Goal: Transaction & Acquisition: Purchase product/service

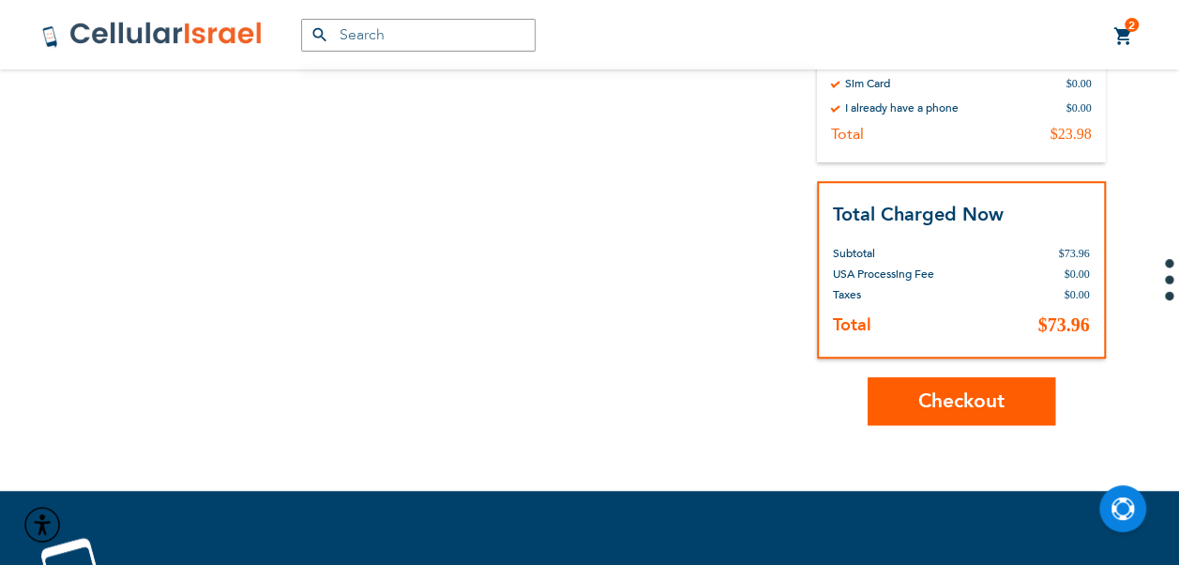
scroll to position [503, 0]
click at [1126, 33] on link "2 2 items My Cart" at bounding box center [1124, 36] width 21 height 23
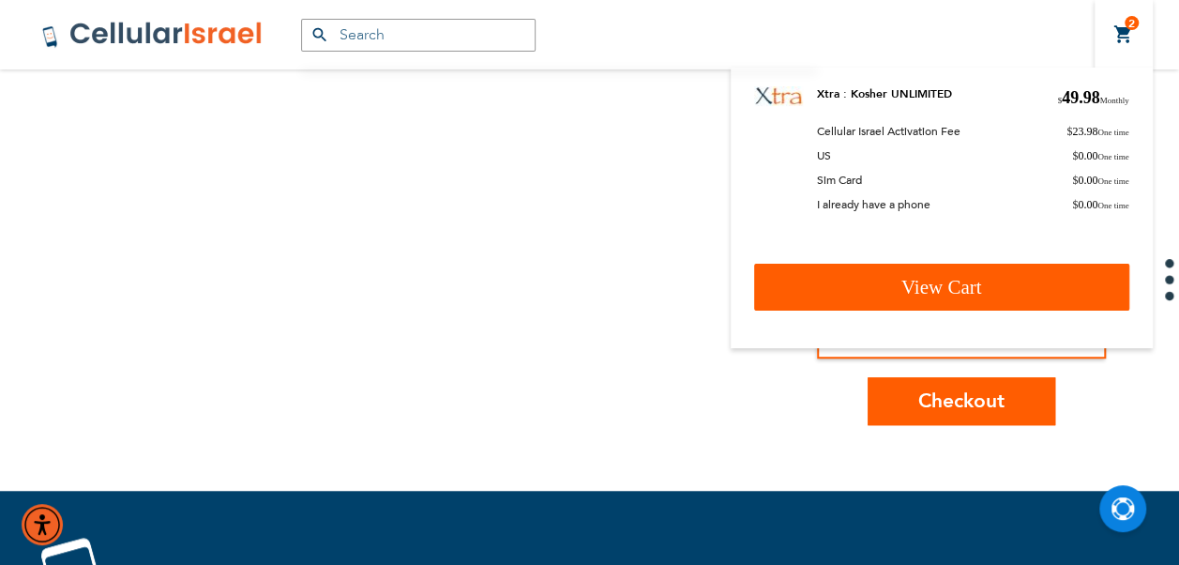
click at [982, 277] on link "View Cart" at bounding box center [941, 287] width 375 height 47
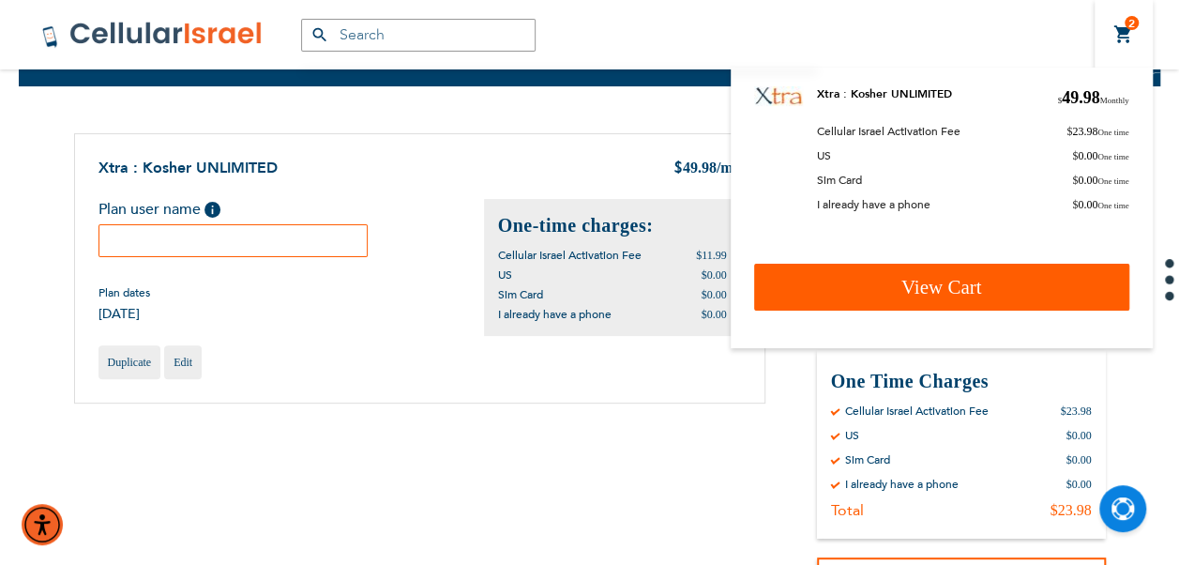
scroll to position [60, 0]
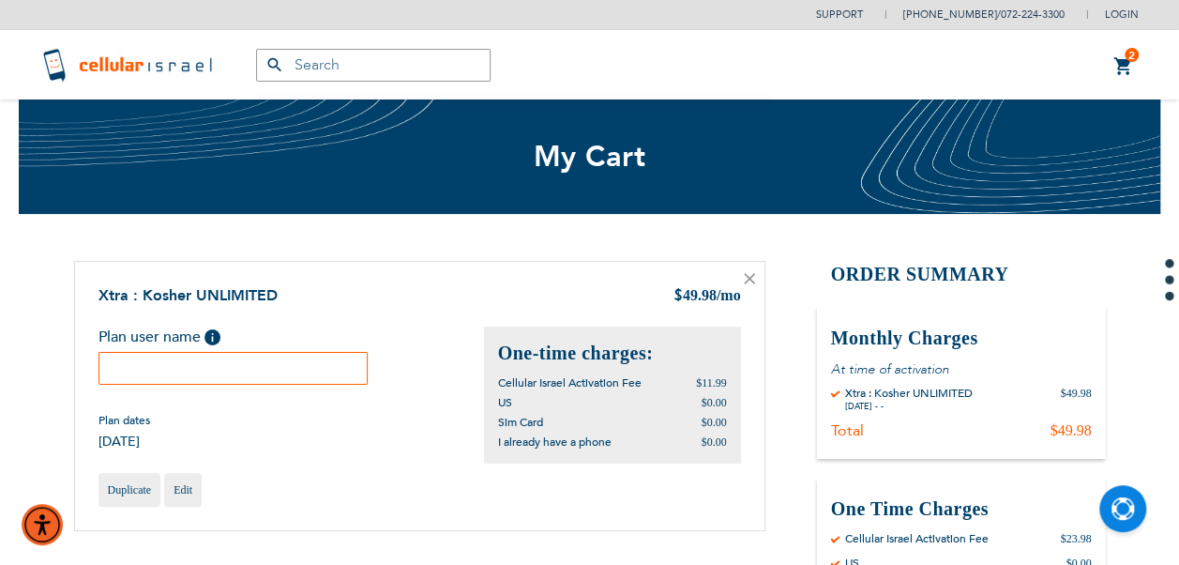
click at [1120, 66] on link "2 2 items My Cart" at bounding box center [1124, 66] width 21 height 23
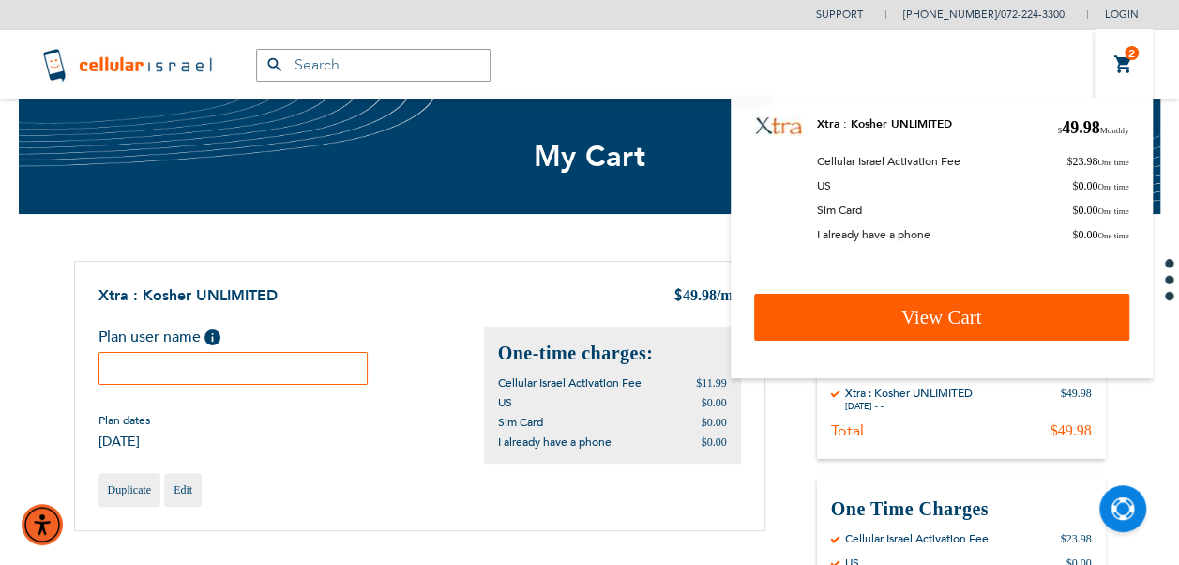
click at [960, 317] on span "View Cart" at bounding box center [942, 317] width 81 height 23
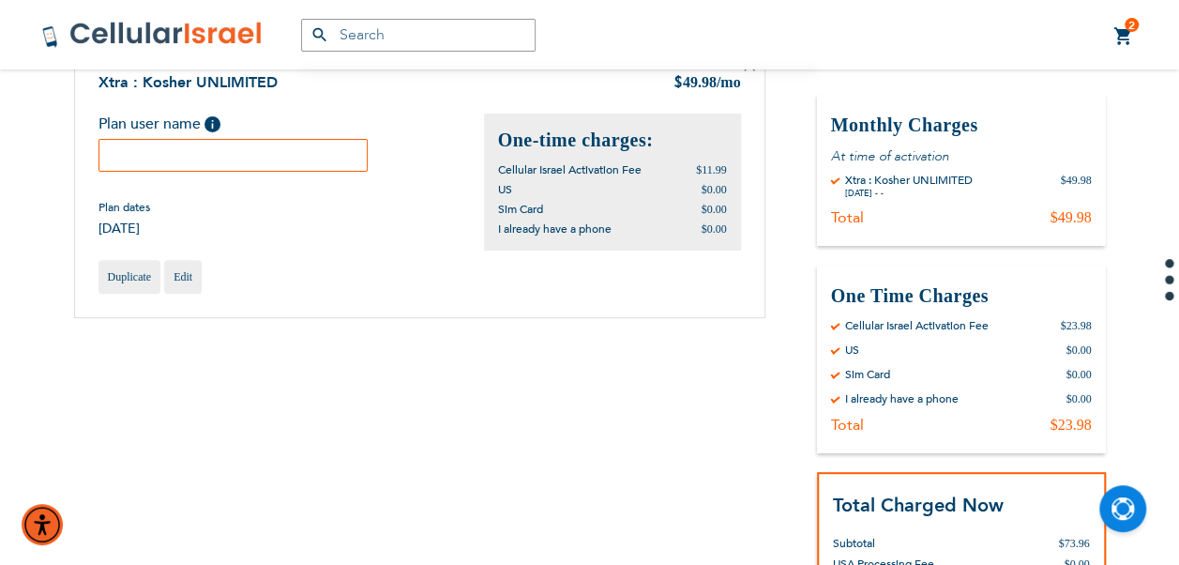
scroll to position [563, 0]
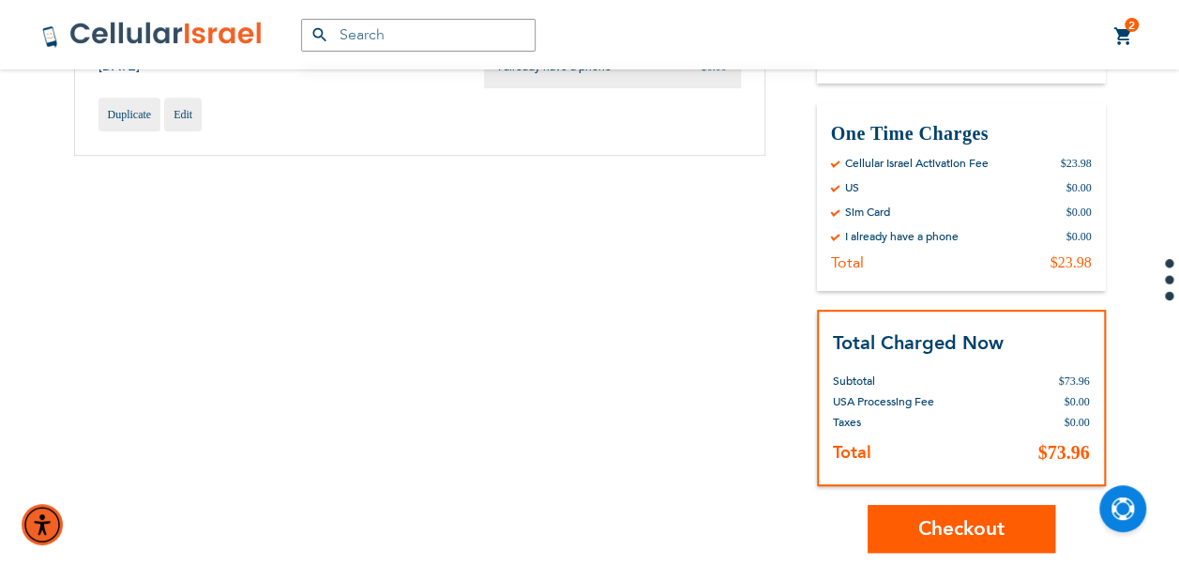
click at [939, 511] on button "Checkout" at bounding box center [962, 529] width 188 height 48
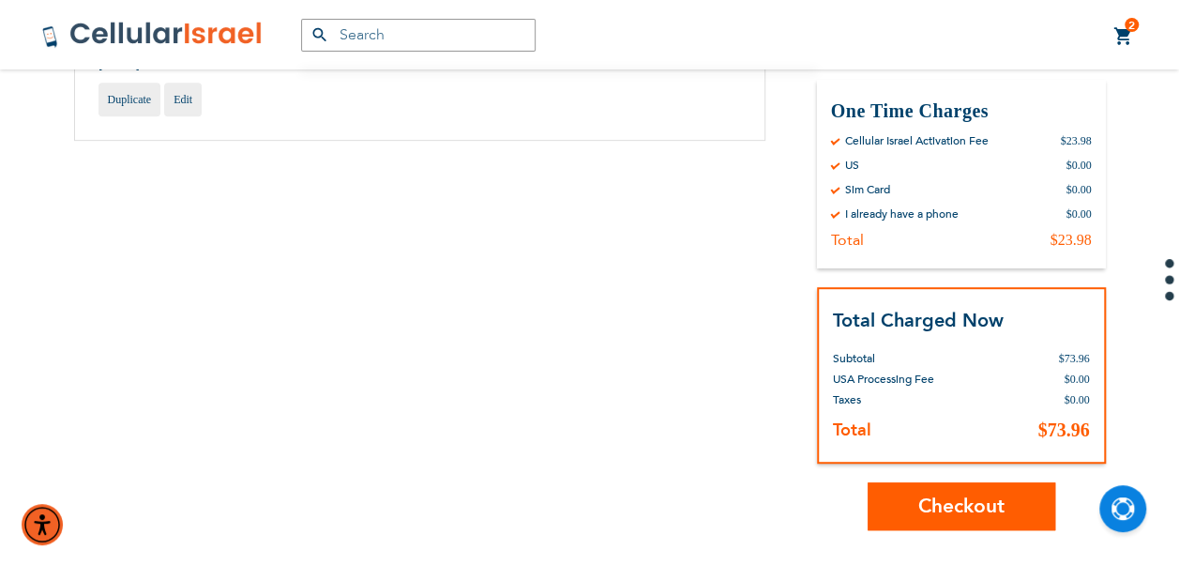
click at [963, 490] on button "Checkout" at bounding box center [962, 506] width 188 height 48
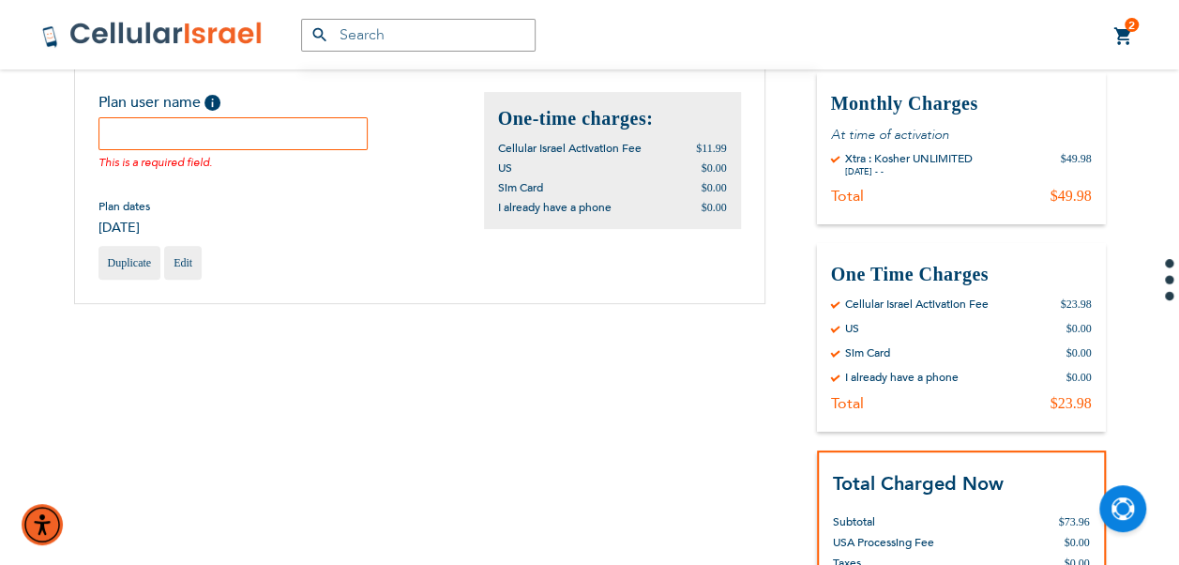
scroll to position [210, 0]
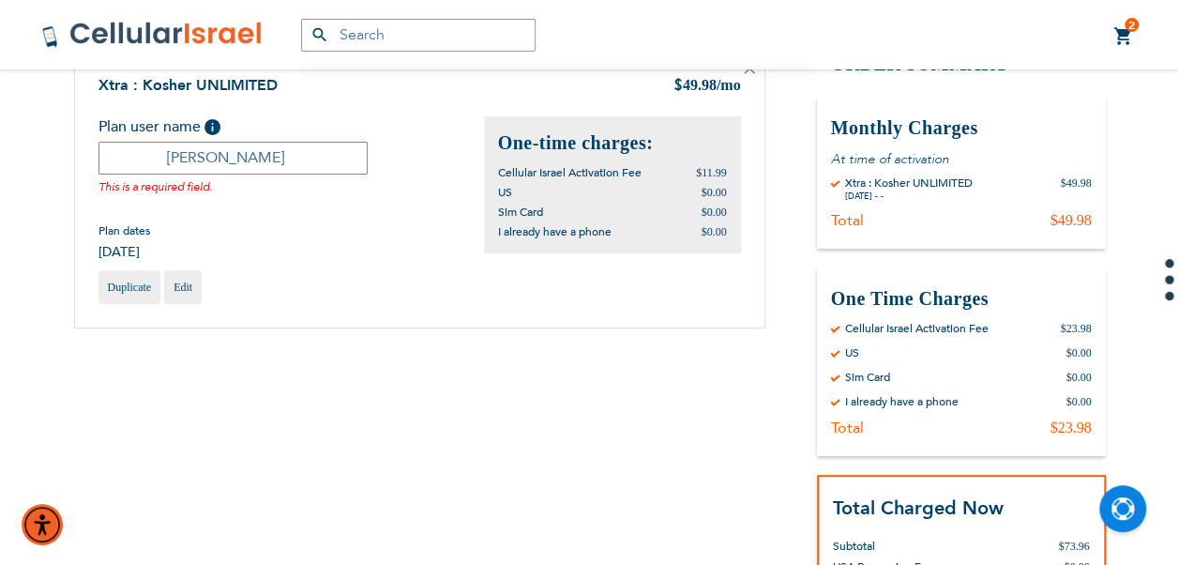
click at [287, 169] on input "Ahuva" at bounding box center [234, 158] width 270 height 33
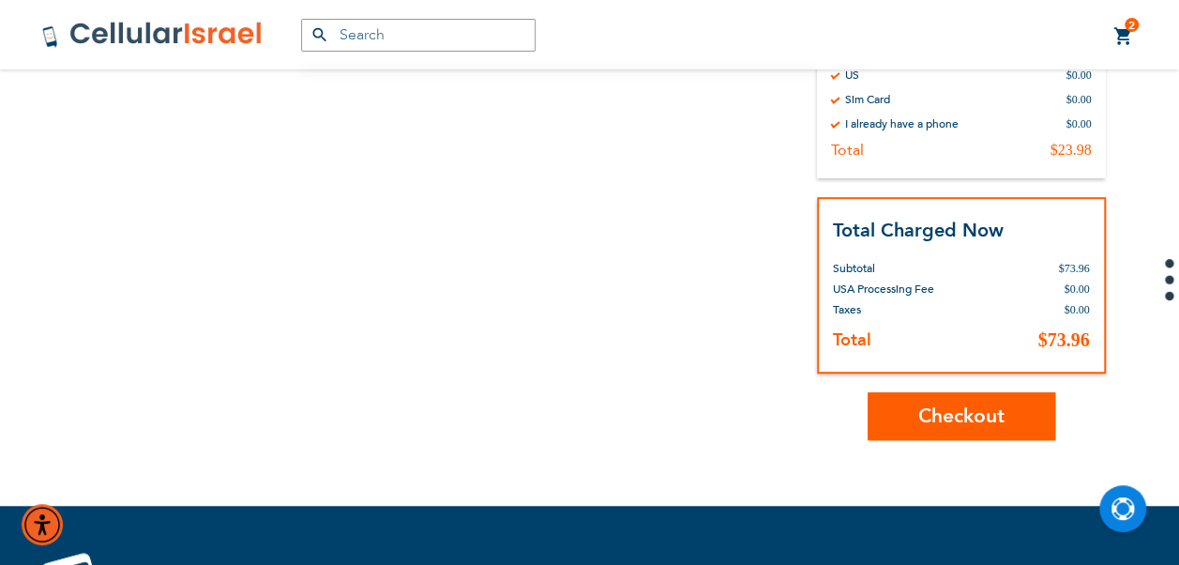
scroll to position [586, 0]
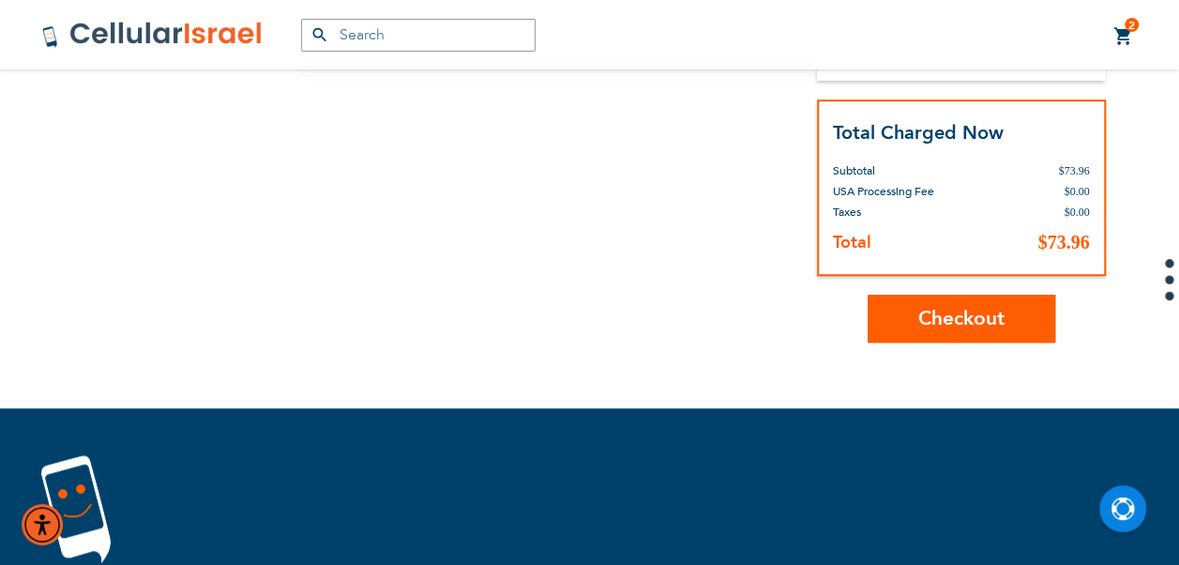
type input "Ahuva Lehrman"
click at [1031, 324] on button "Checkout" at bounding box center [962, 319] width 188 height 48
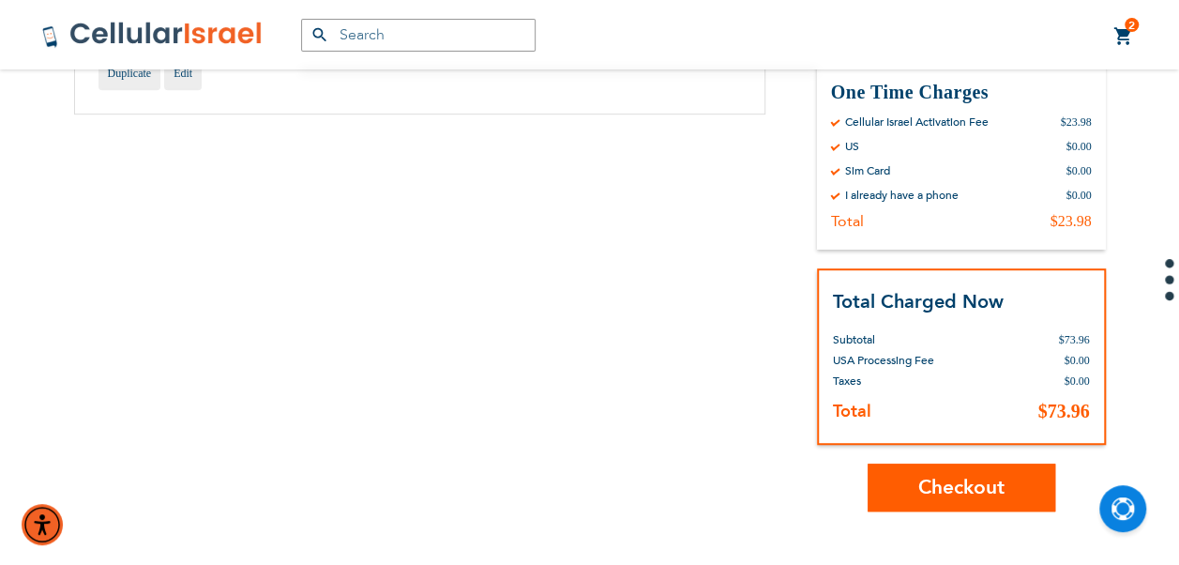
scroll to position [304, 0]
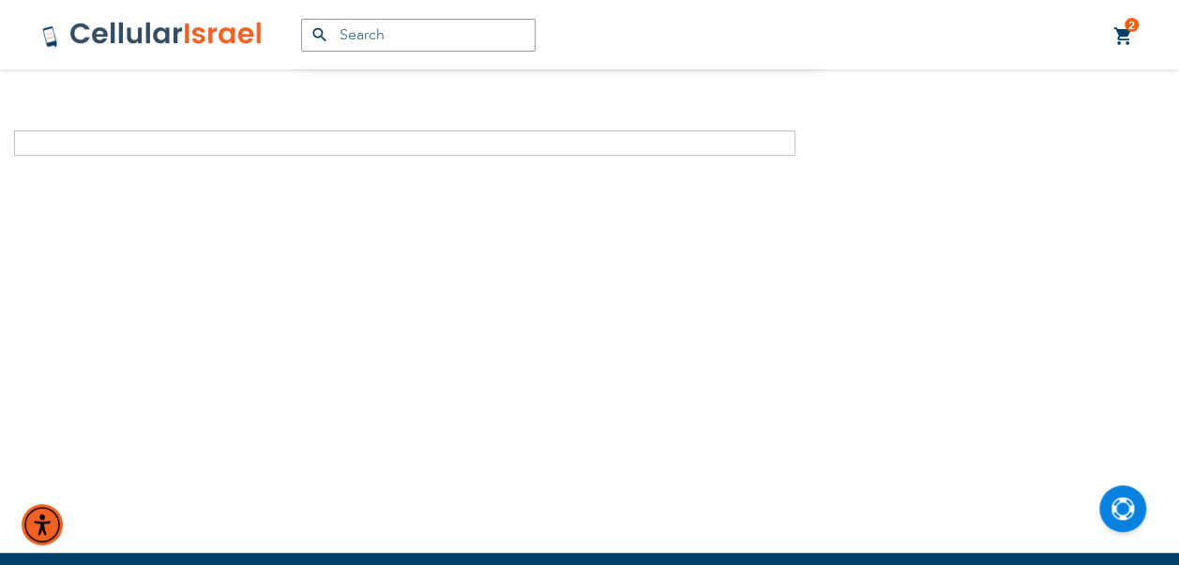
scroll to position [188, 0]
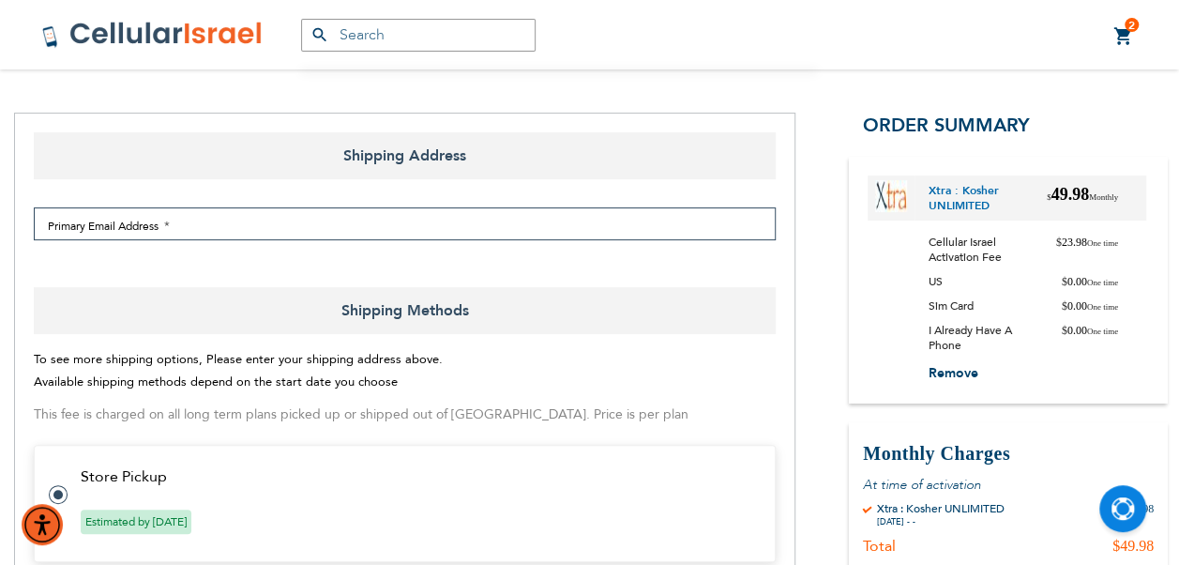
select select "US"
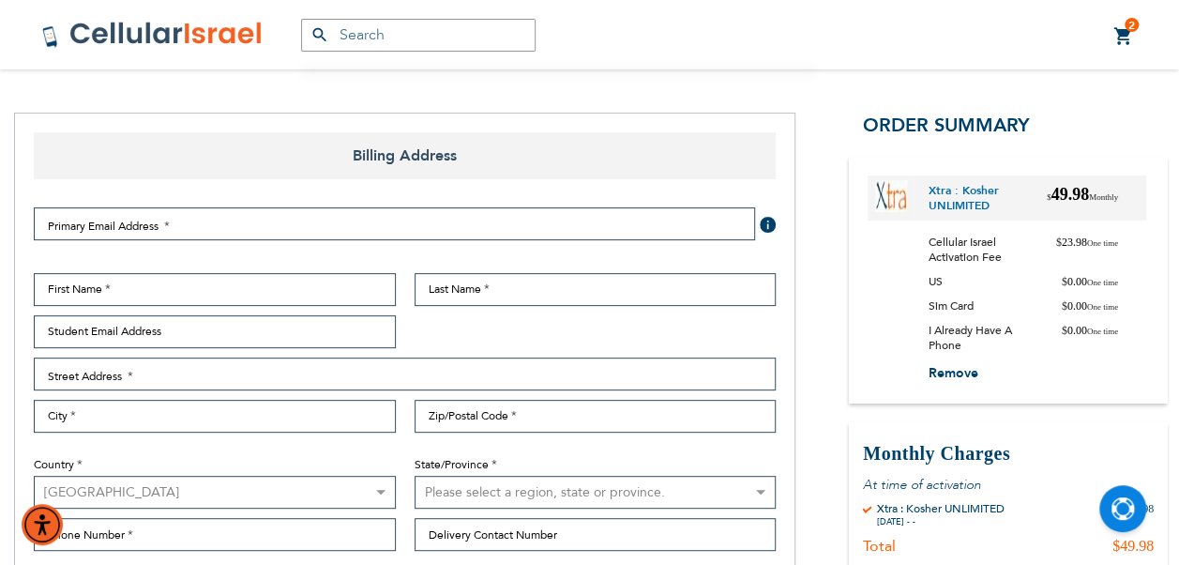
select select "US"
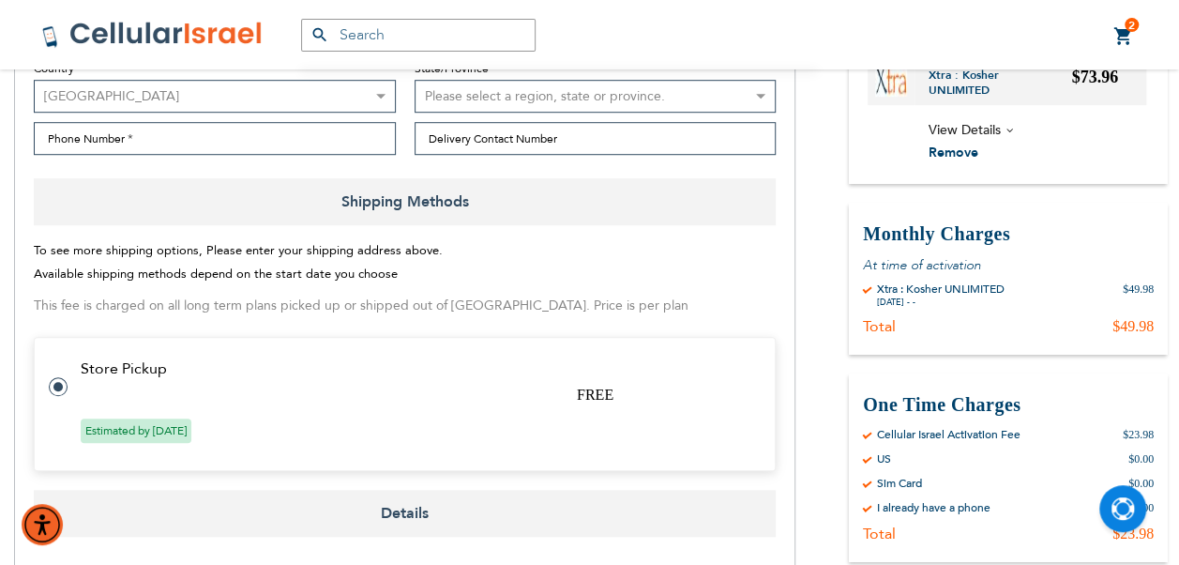
scroll to position [469, 0]
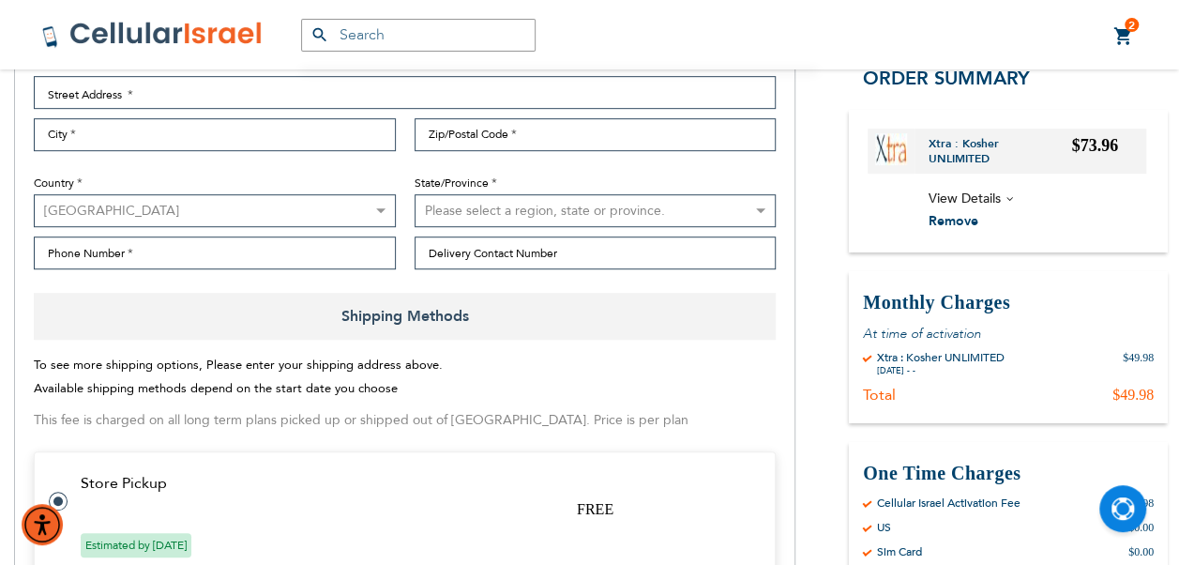
click at [985, 197] on span "View Details" at bounding box center [965, 199] width 72 height 18
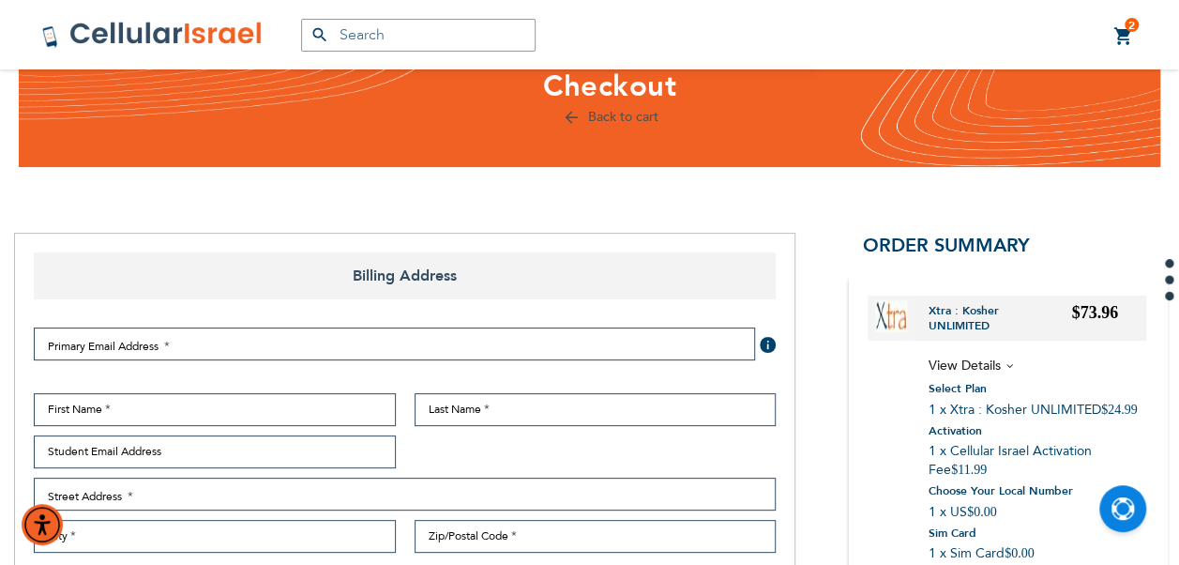
scroll to position [0, 0]
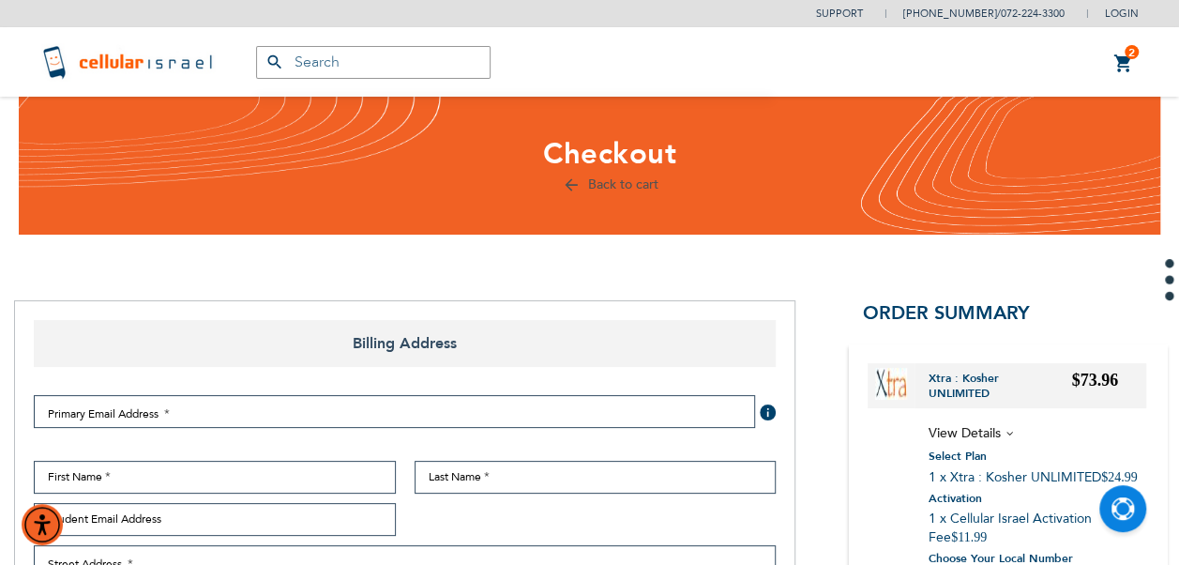
click at [1117, 56] on link "2 2 items My Cart" at bounding box center [1124, 64] width 21 height 23
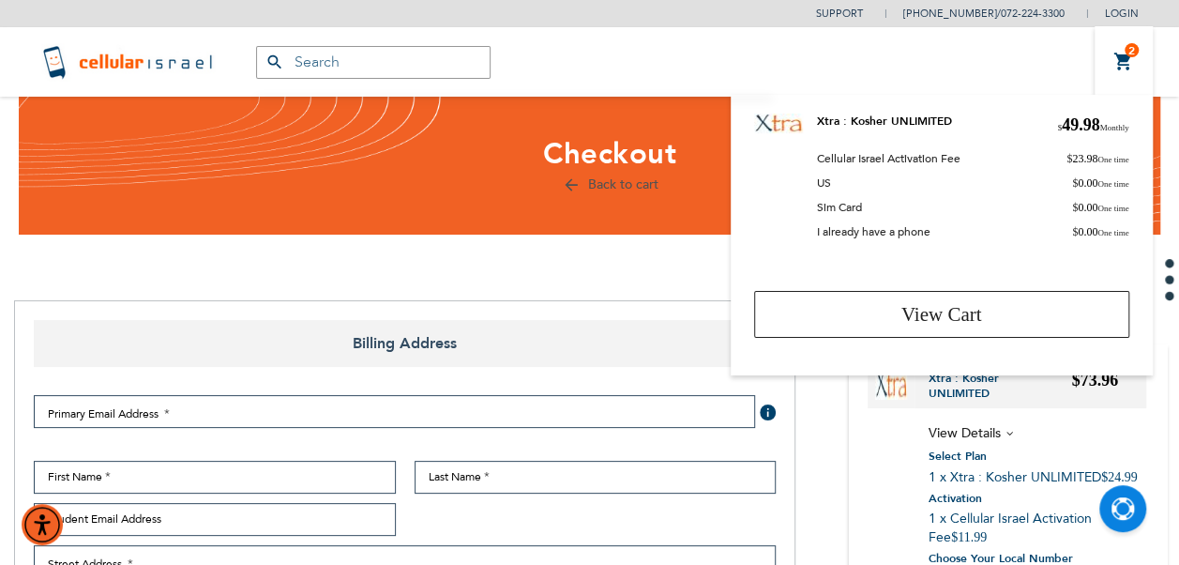
click at [677, 193] on div "Back to cart" at bounding box center [610, 185] width 1154 height 23
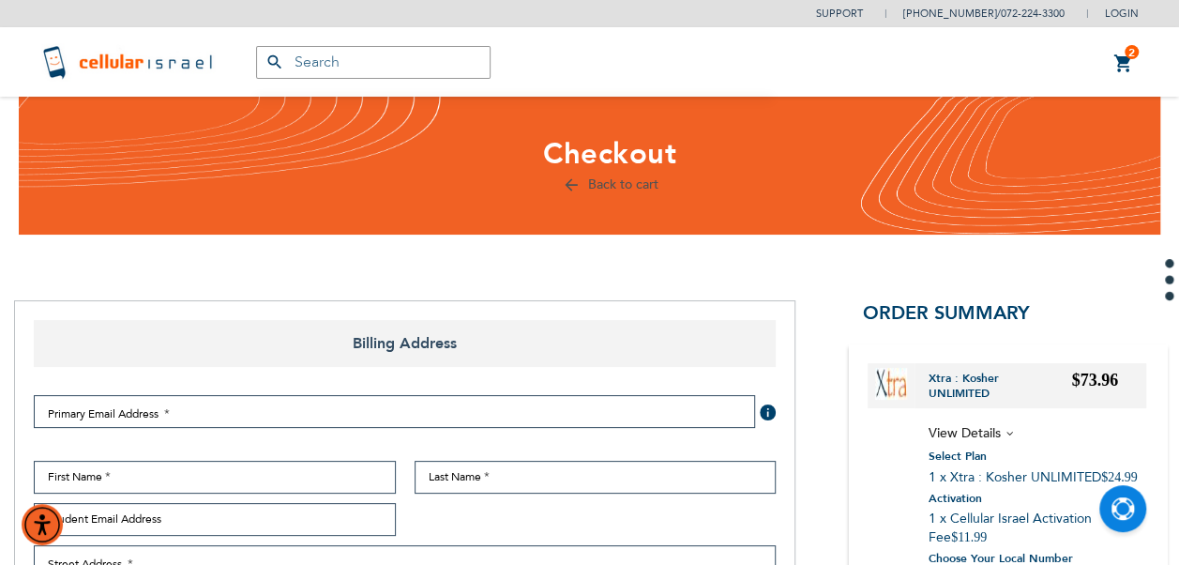
click at [647, 189] on link "Back to cart" at bounding box center [610, 184] width 97 height 18
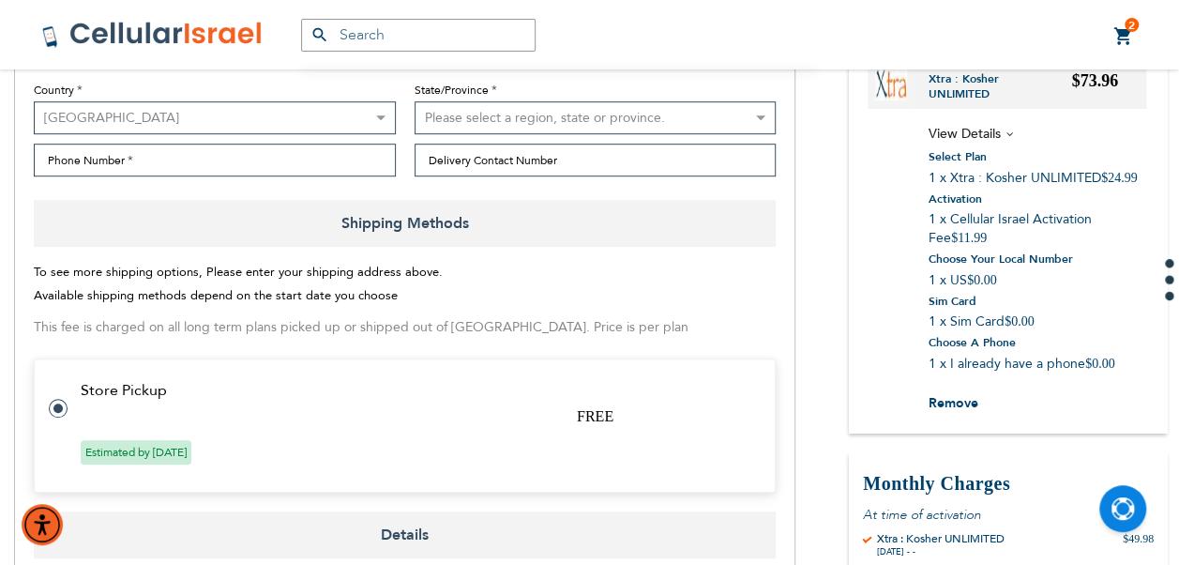
scroll to position [844, 0]
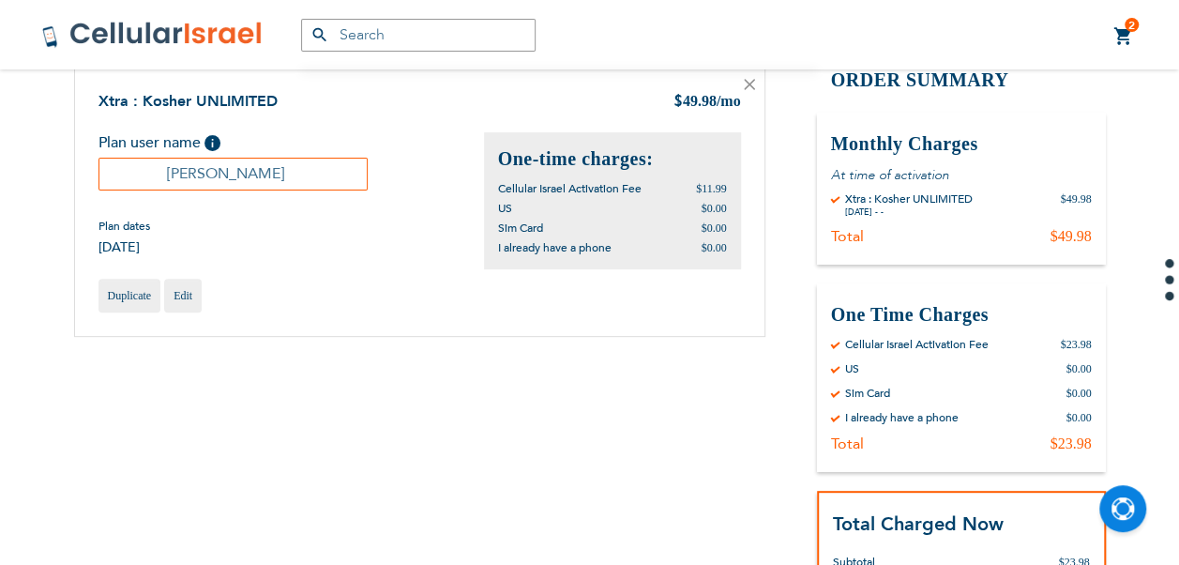
scroll to position [188, 0]
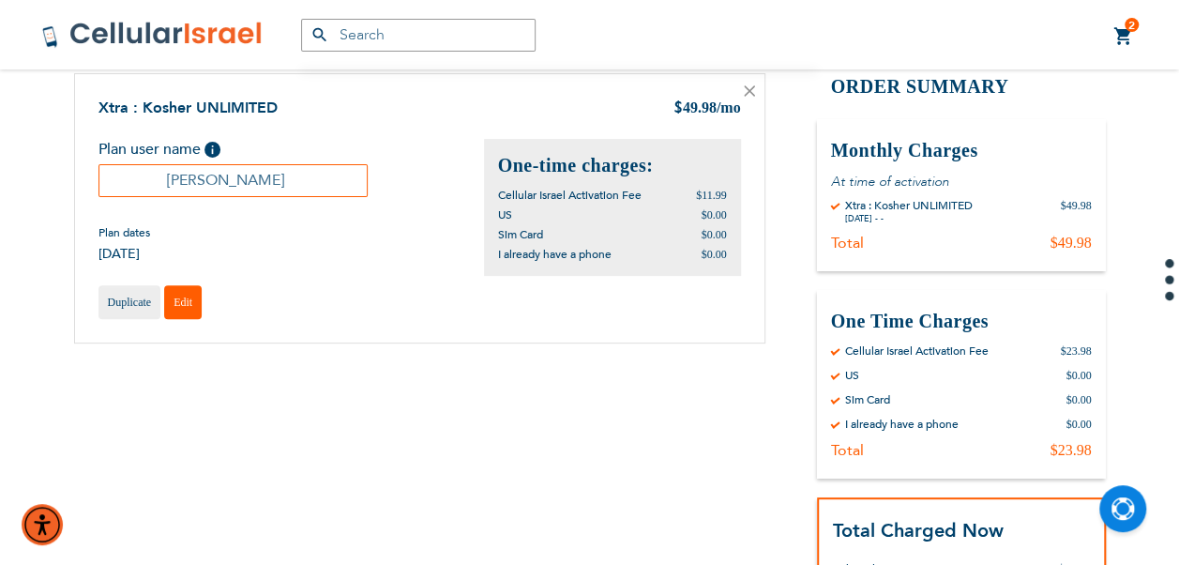
drag, startPoint x: 202, startPoint y: 302, endPoint x: 188, endPoint y: 306, distance: 14.6
click at [201, 303] on div "Duplicate Edit" at bounding box center [420, 302] width 643 height 34
click at [188, 306] on span "Edit" at bounding box center [183, 302] width 19 height 13
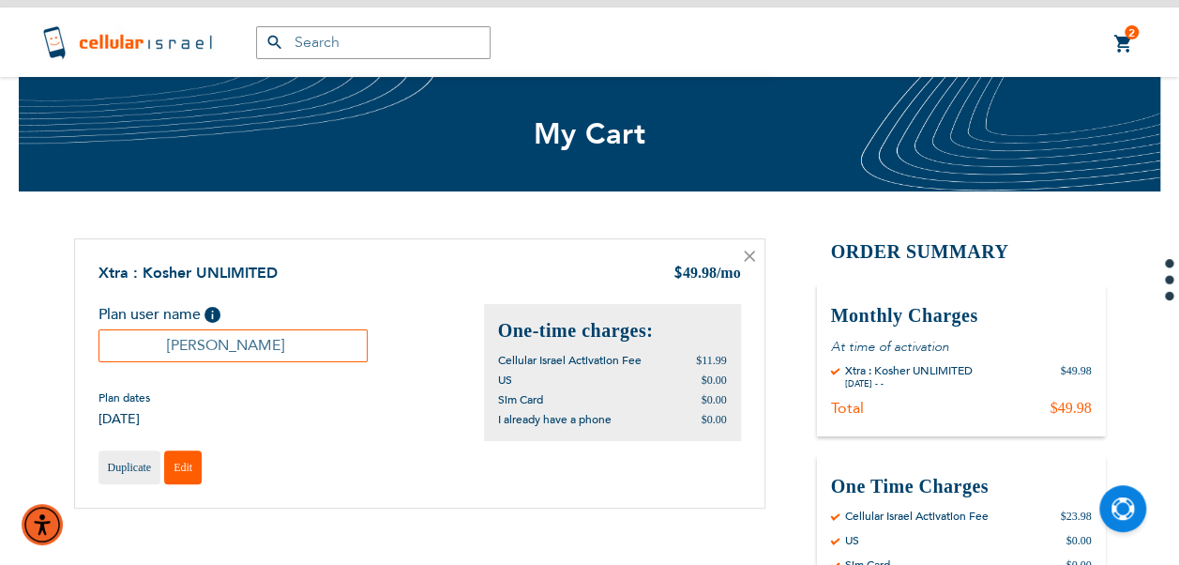
scroll to position [0, 0]
